Goal: Task Accomplishment & Management: Manage account settings

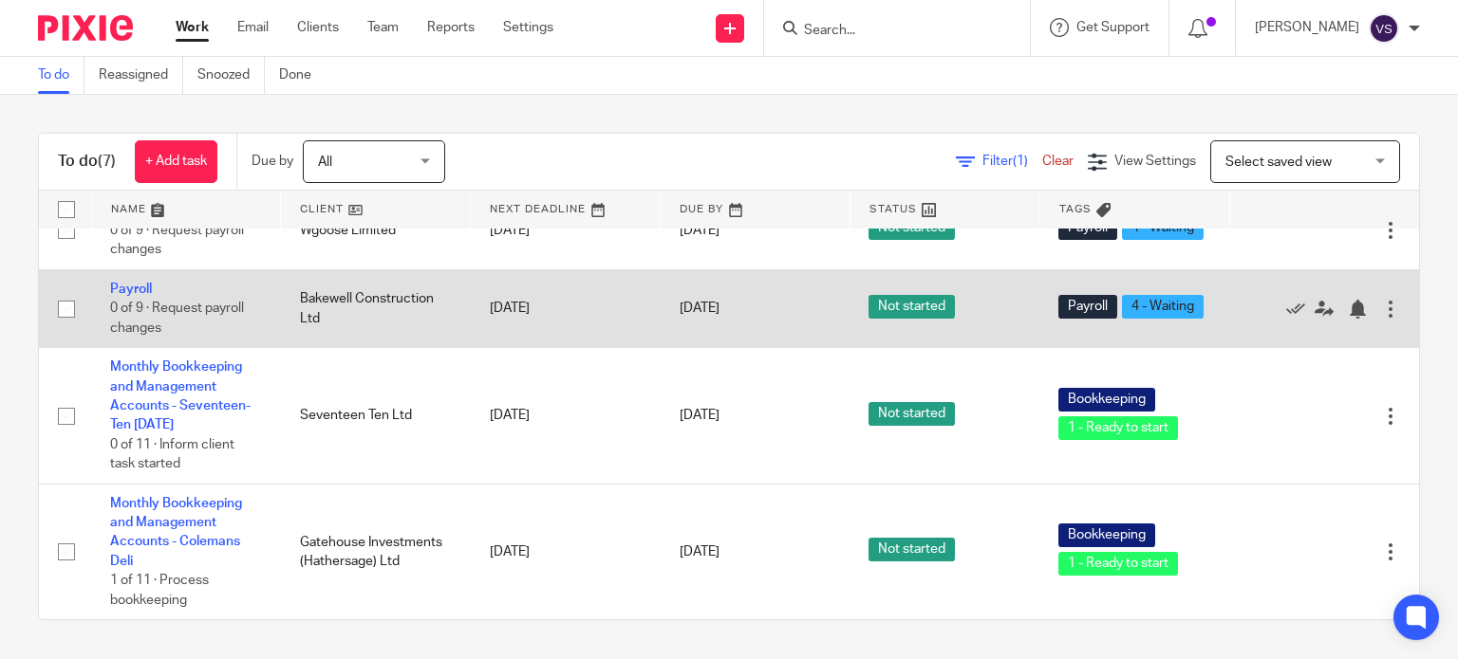
scroll to position [430, 0]
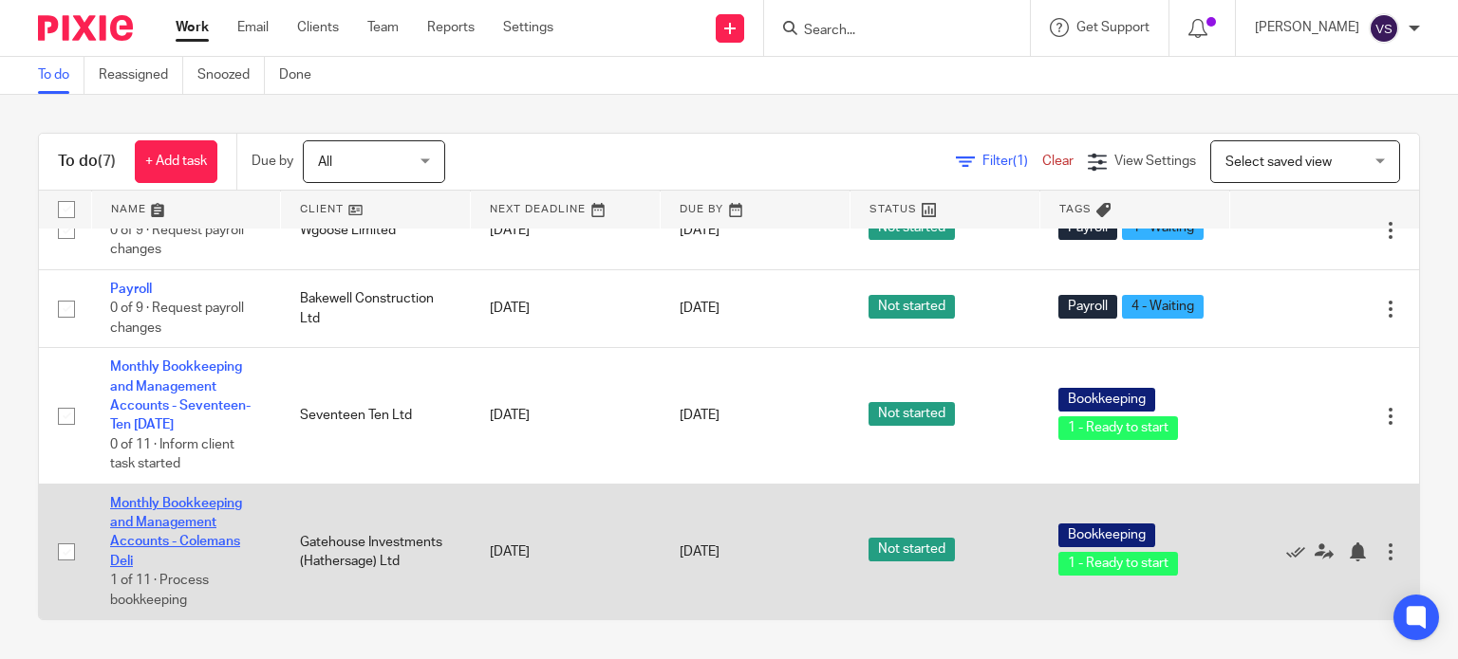
click at [180, 503] on link "Monthly Bookkeeping and Management Accounts - Colemans Deli" at bounding box center [176, 532] width 132 height 71
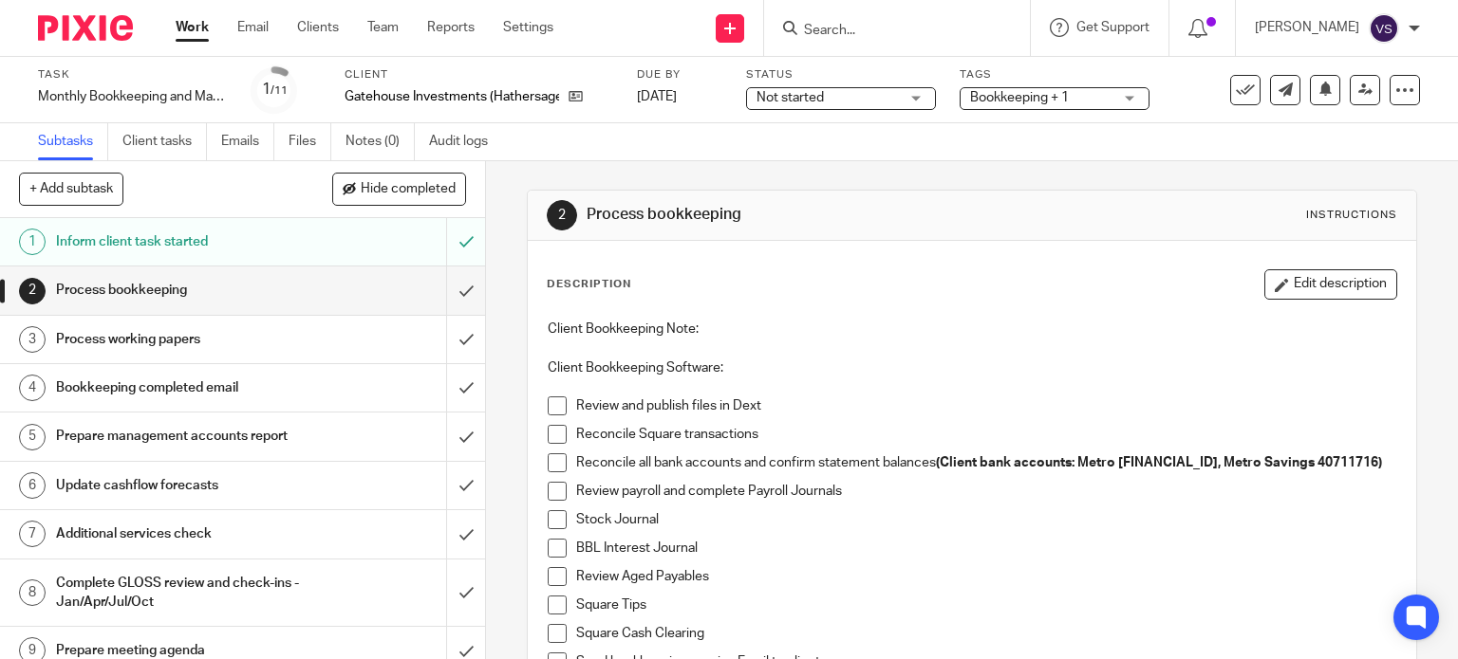
click at [219, 246] on h1 "Inform client task started" at bounding box center [180, 242] width 248 height 28
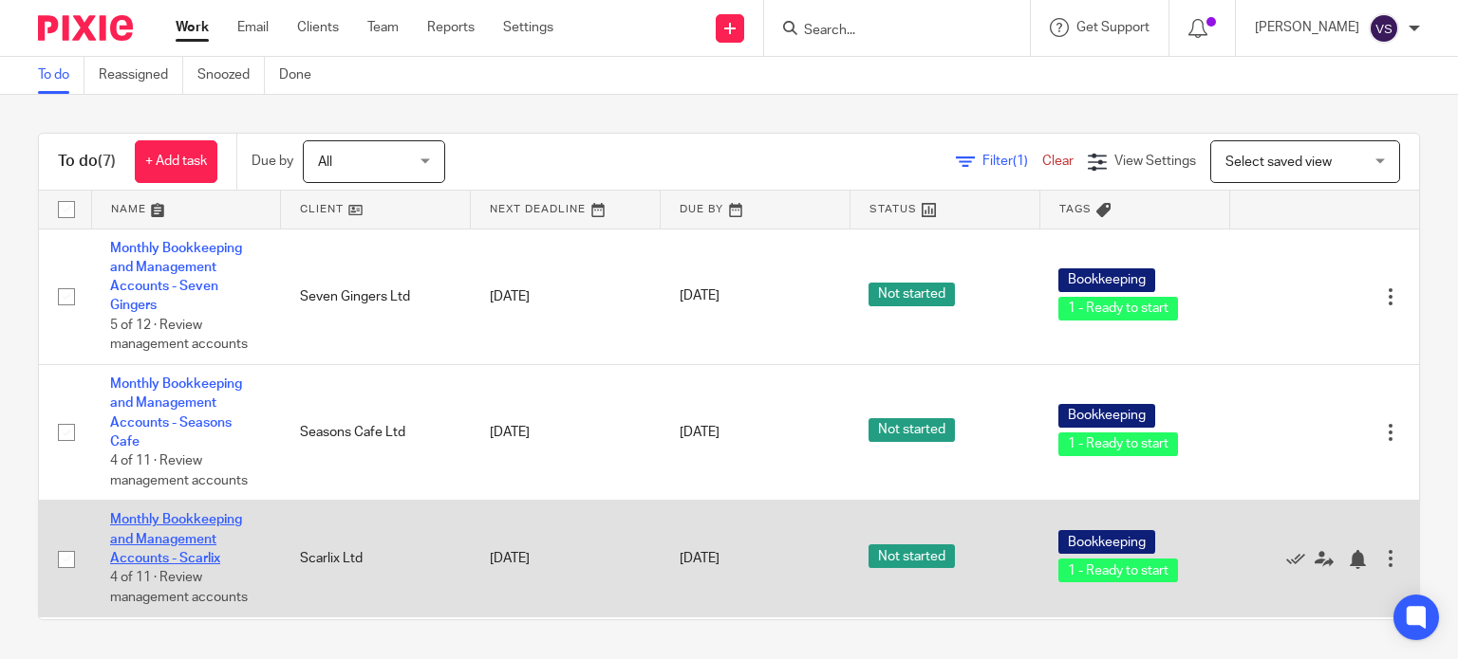
click at [136, 536] on link "Monthly Bookkeeping and Management Accounts - Scarlix" at bounding box center [176, 539] width 132 height 52
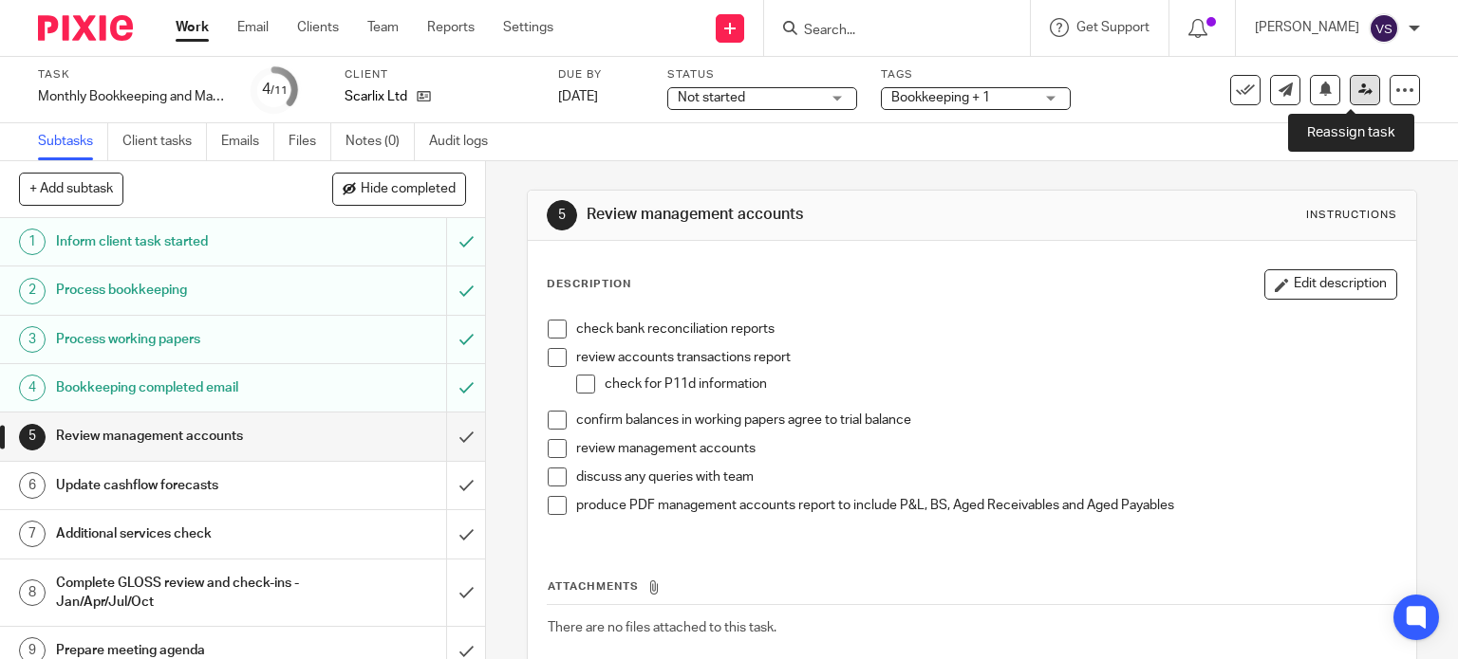
click at [1357, 90] on link at bounding box center [1364, 90] width 30 height 30
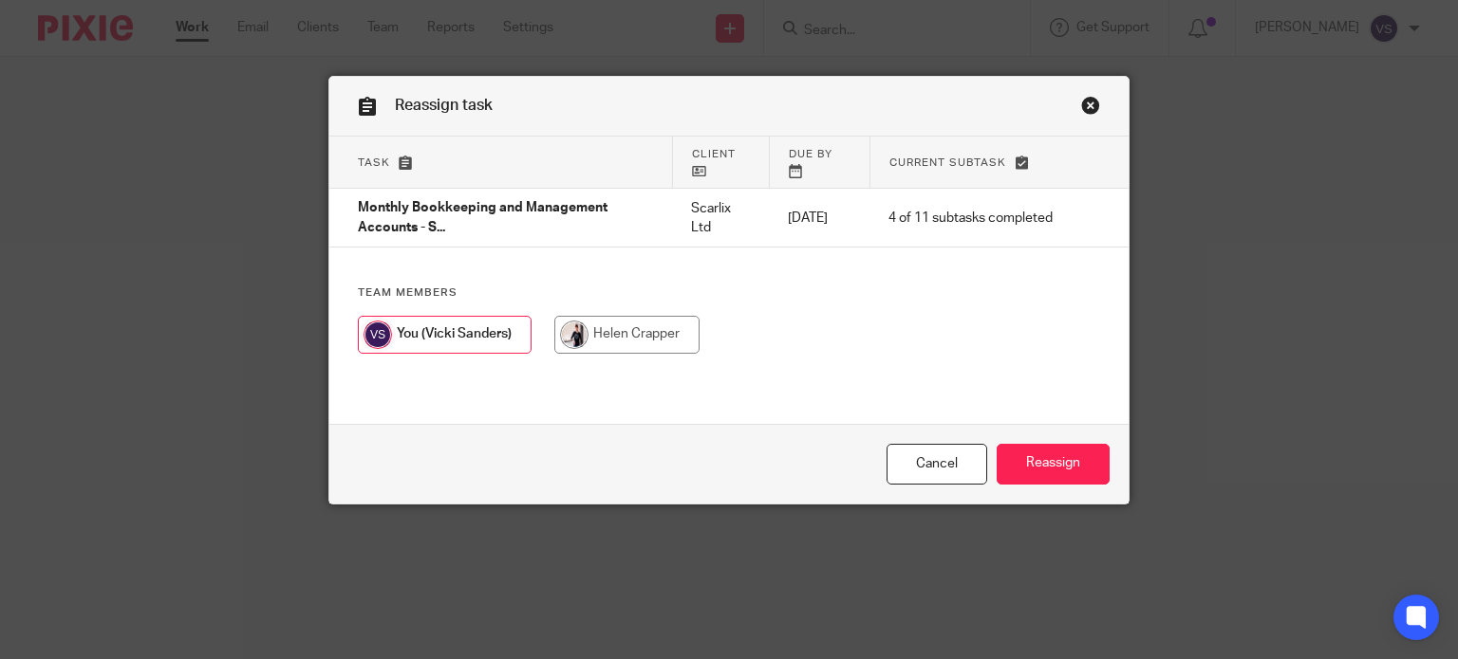
click at [1087, 102] on link "Close this dialog window" at bounding box center [1090, 109] width 19 height 26
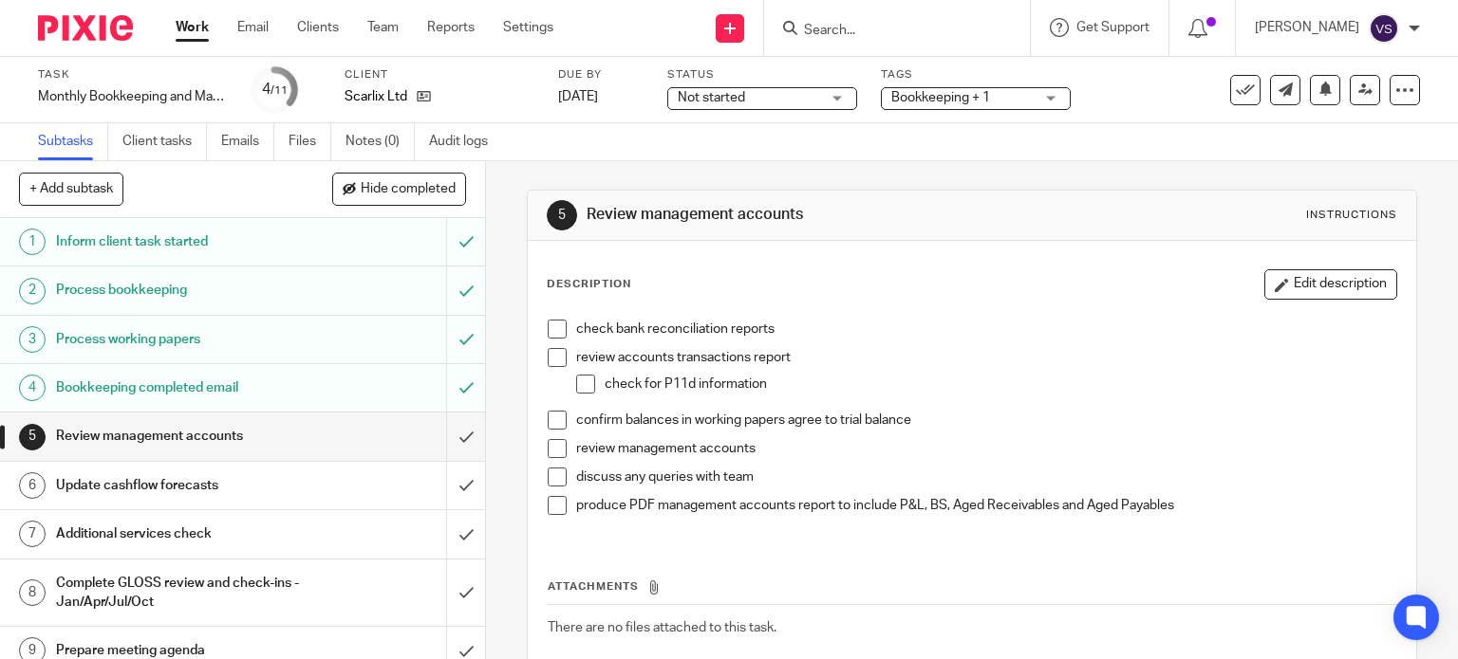
click at [549, 341] on li "check bank reconciliation reports" at bounding box center [972, 334] width 849 height 28
click at [553, 333] on span at bounding box center [557, 329] width 19 height 19
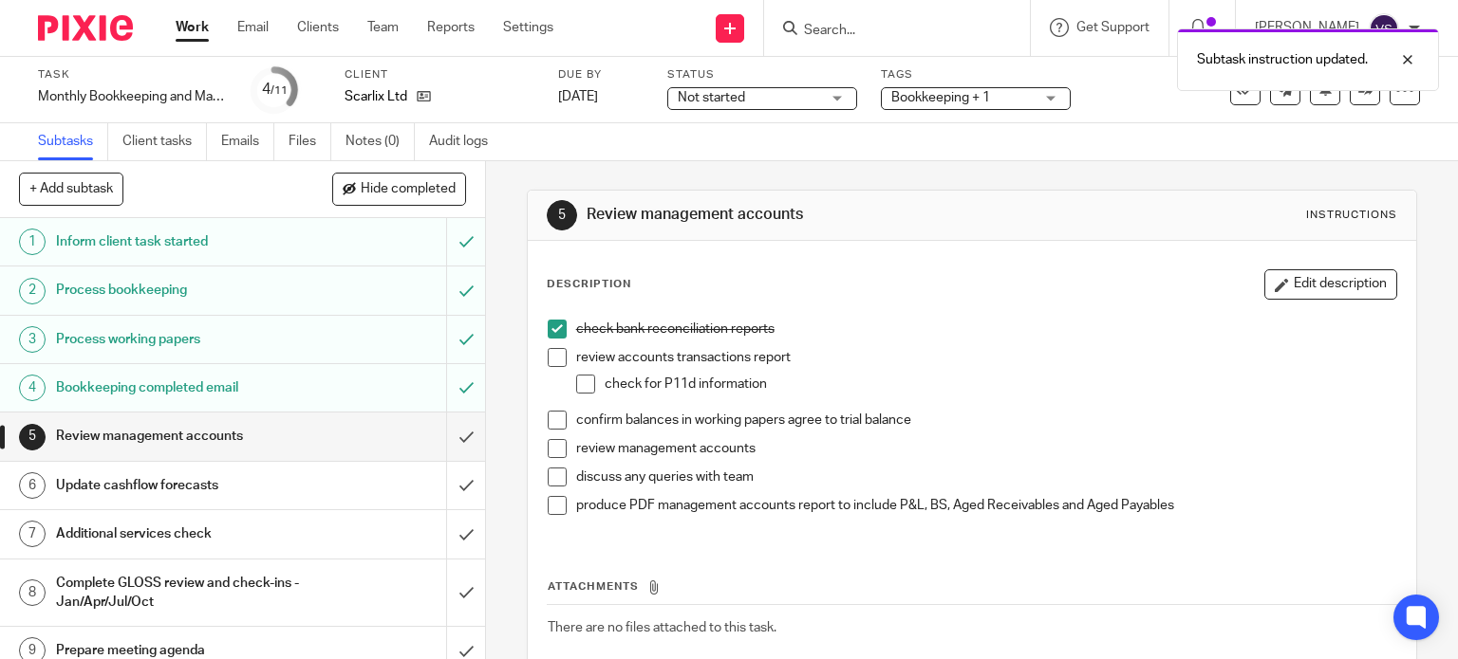
click at [548, 360] on span at bounding box center [557, 357] width 19 height 19
click at [548, 356] on span at bounding box center [557, 357] width 19 height 19
click at [550, 333] on span at bounding box center [557, 329] width 19 height 19
click at [1404, 55] on div at bounding box center [1392, 59] width 51 height 23
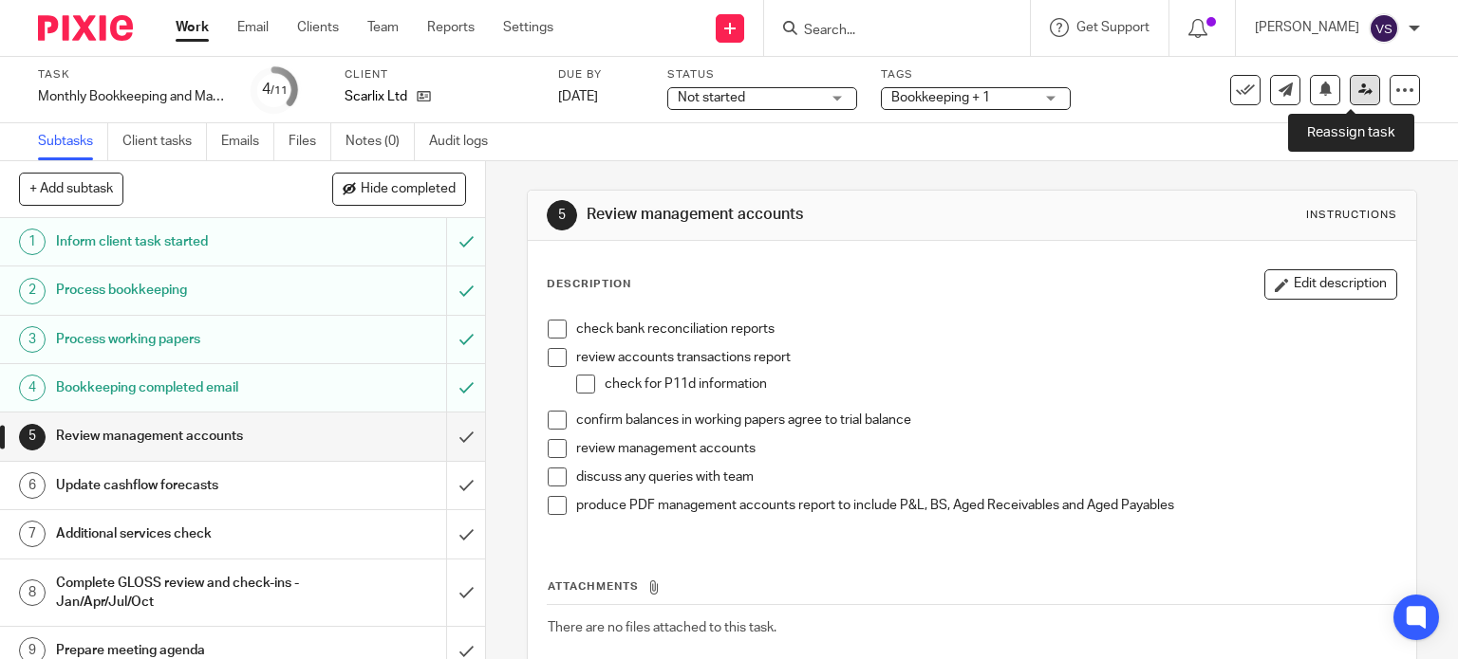
click at [1351, 97] on link at bounding box center [1364, 90] width 30 height 30
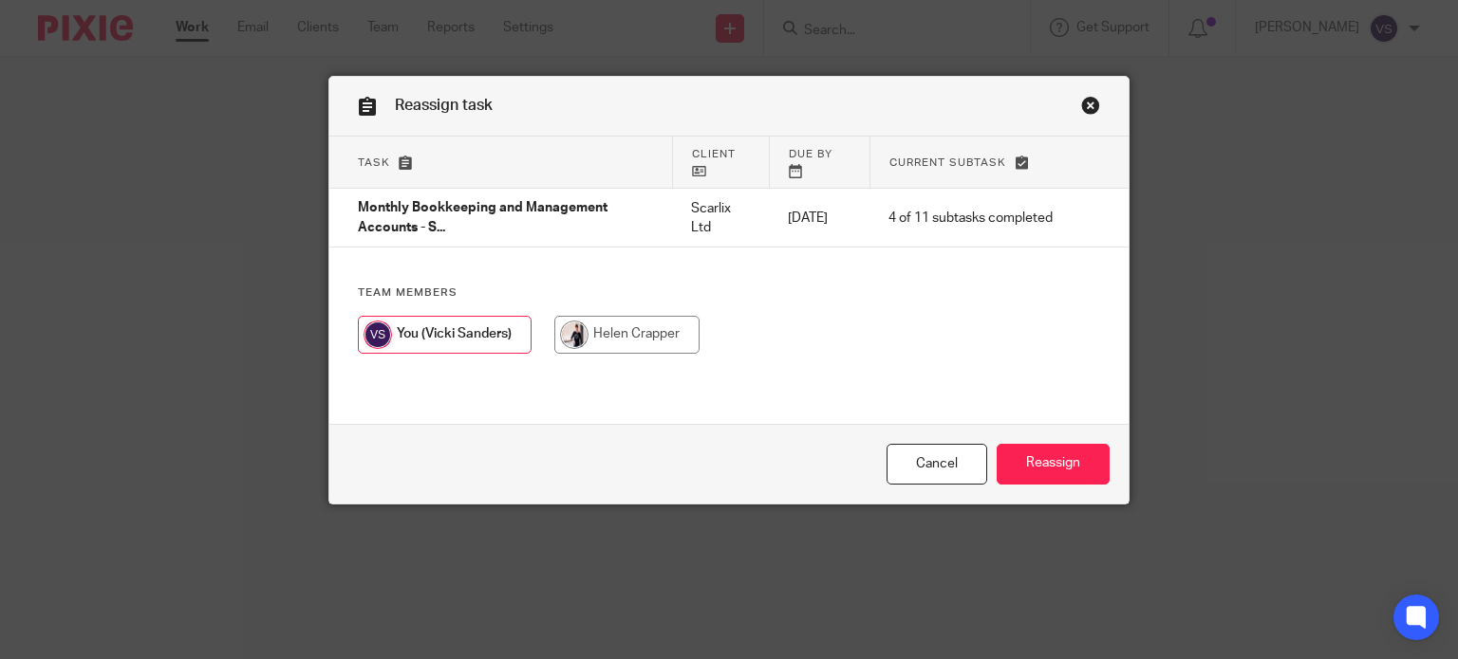
click at [577, 310] on div "Team members" at bounding box center [729, 329] width 800 height 86
click at [594, 329] on input "radio" at bounding box center [626, 335] width 145 height 38
radio input "true"
click at [1070, 452] on input "Reassign" at bounding box center [1052, 464] width 113 height 41
